Goal: Find specific page/section: Find specific page/section

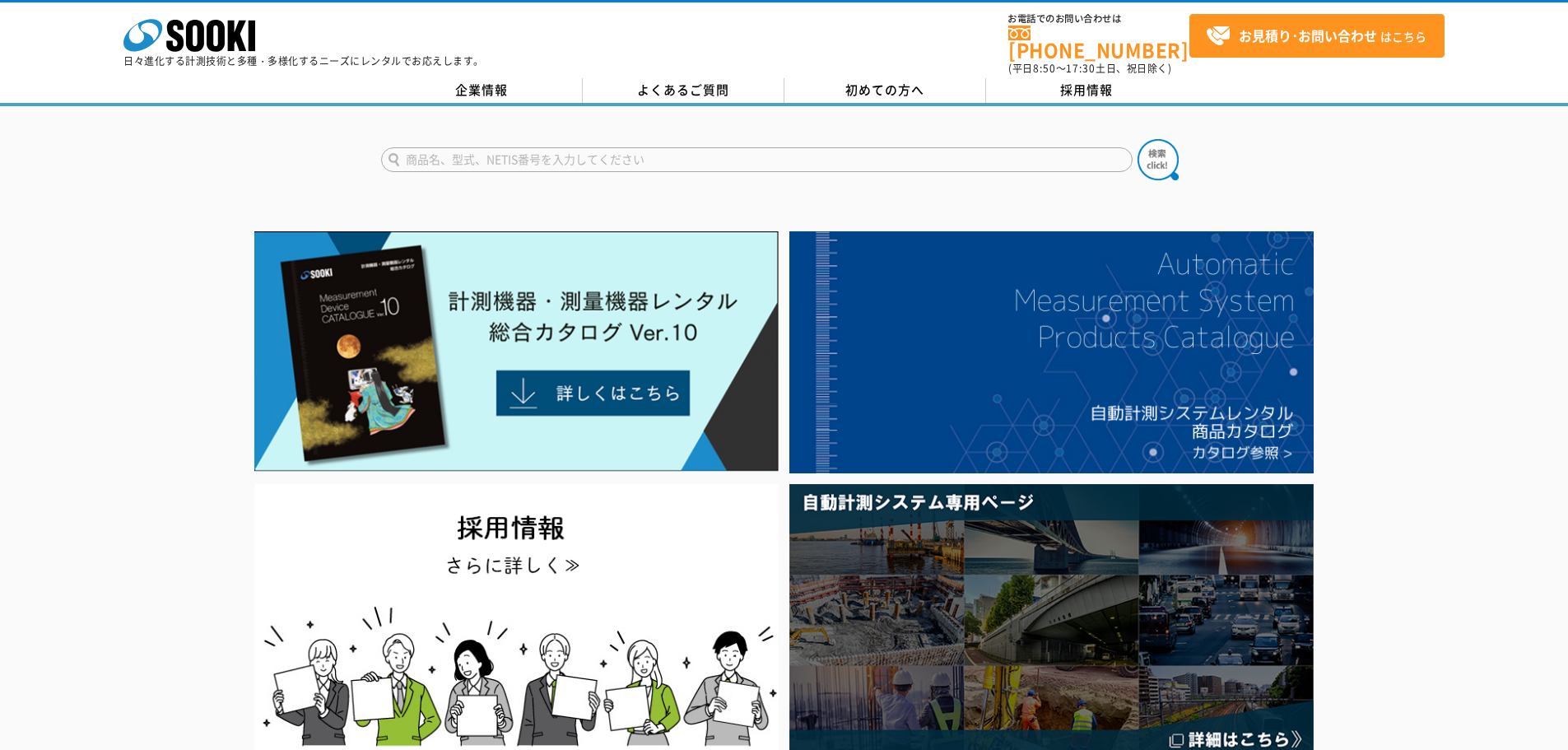
click at [459, 152] on input "text" at bounding box center [757, 160] width 752 height 25
type input "ウォッチャー"
click at [1159, 156] on img at bounding box center [1158, 159] width 41 height 41
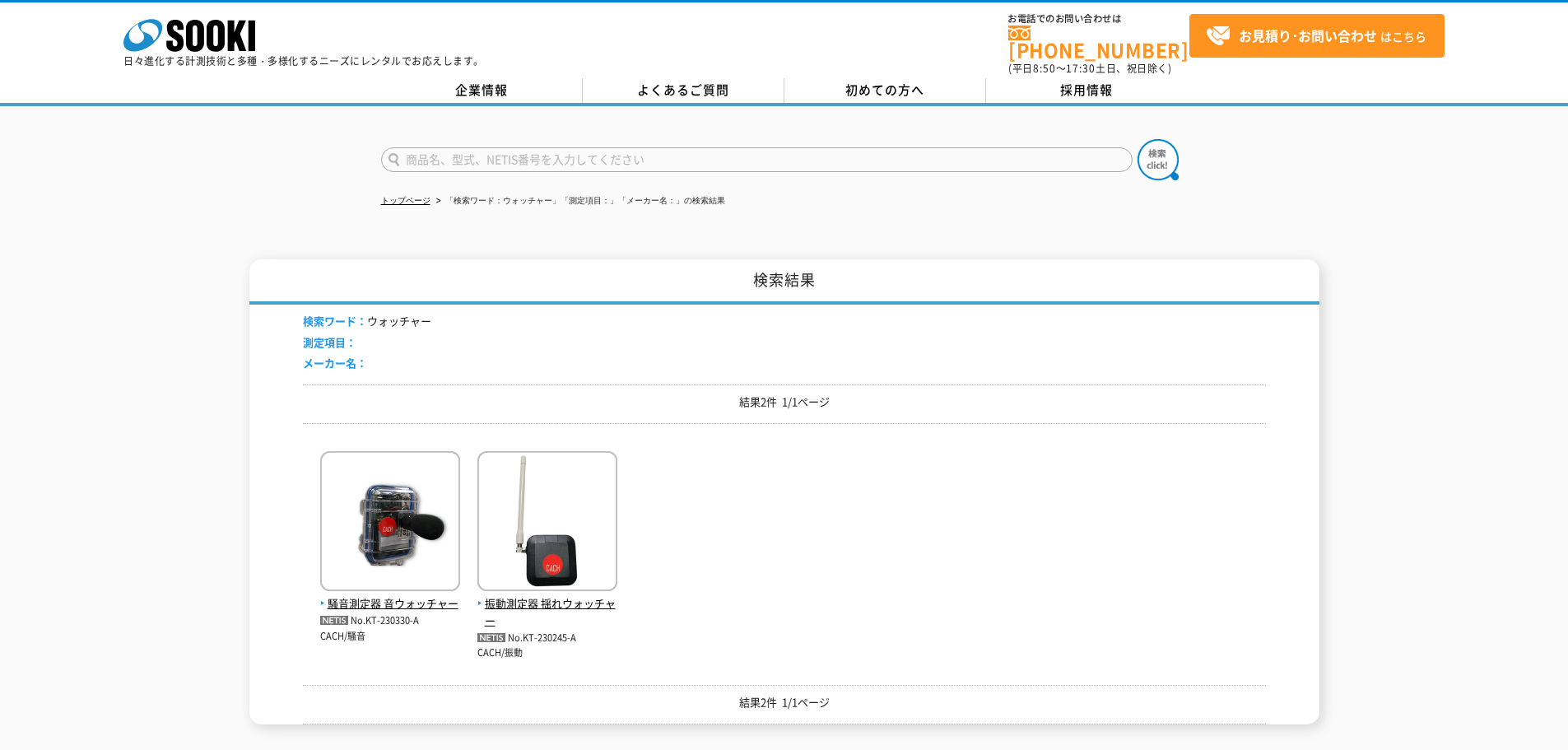
click at [456, 154] on input "text" at bounding box center [757, 160] width 752 height 25
type input "お知らせ"
click at [1164, 151] on img at bounding box center [1158, 159] width 41 height 41
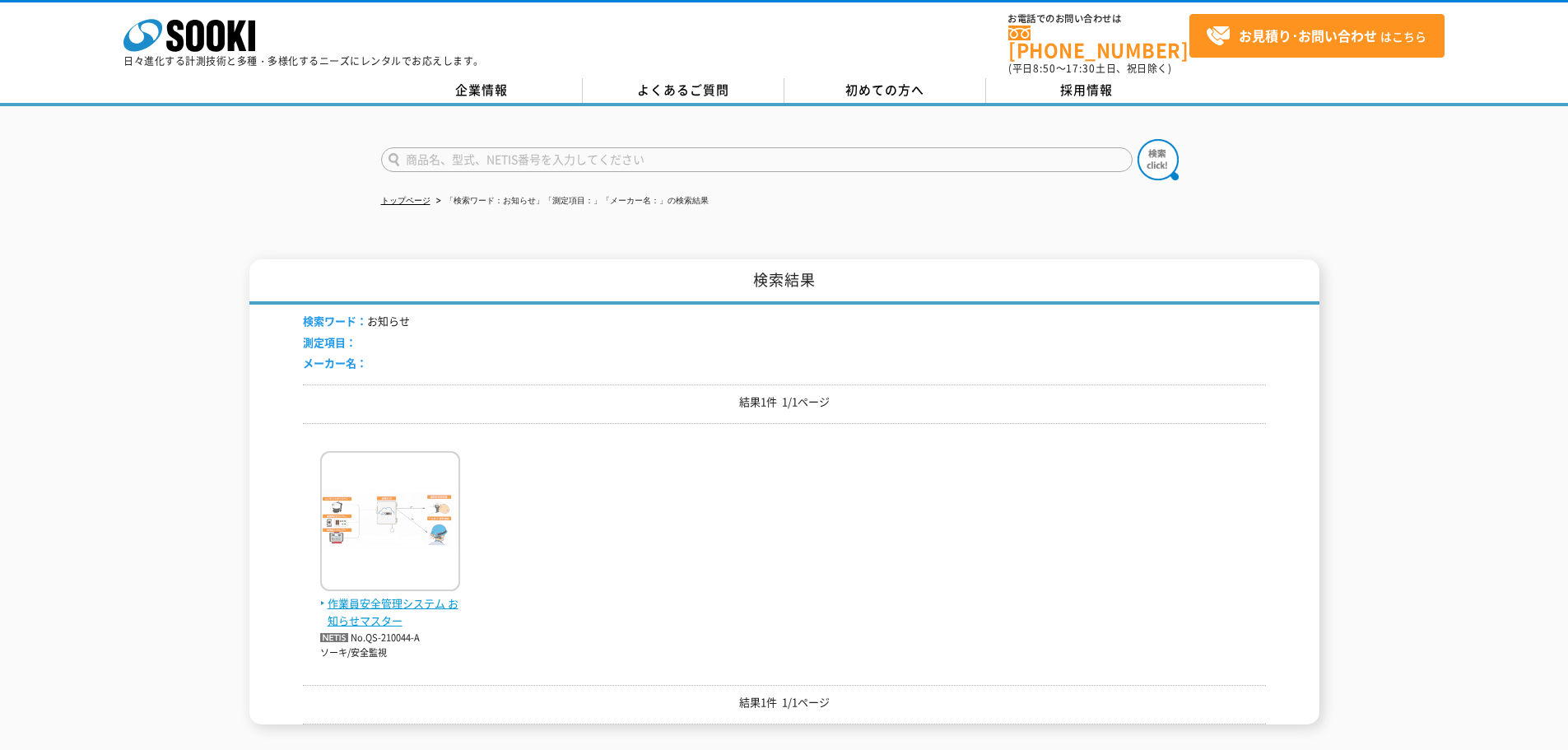
click at [364, 602] on span "作業員安全管理システム お知らせマスター" at bounding box center [390, 613] width 140 height 35
